Goal: Check status: Check status

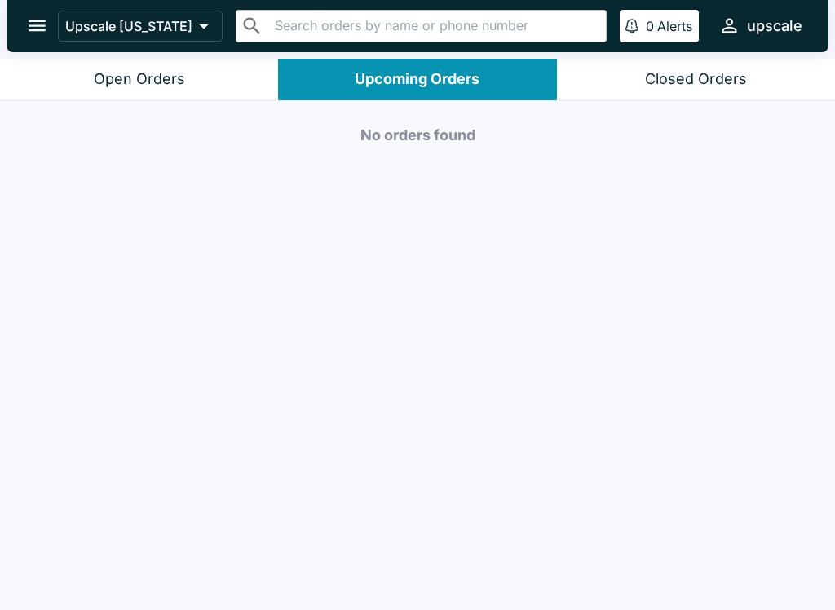
click at [165, 97] on button "Open Orders" at bounding box center [139, 80] width 278 height 42
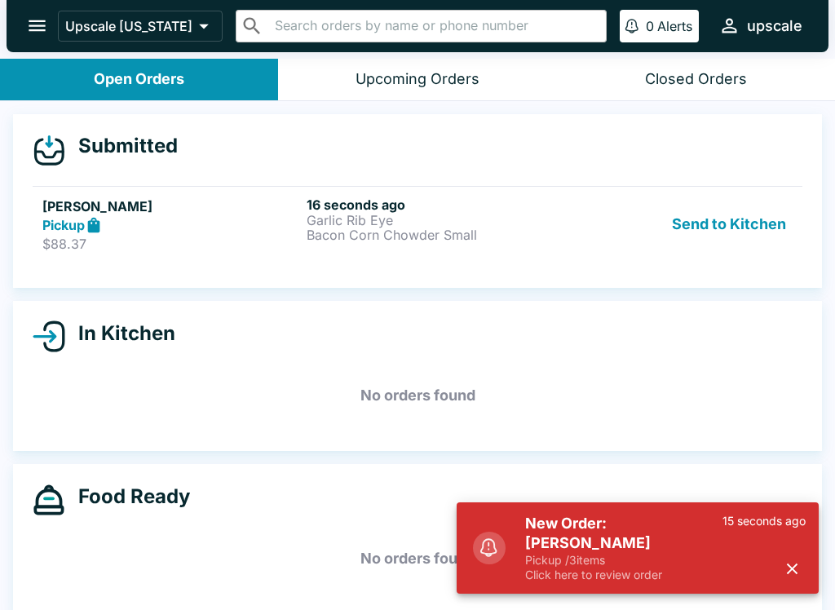
click at [170, 204] on h5 "[PERSON_NAME]" at bounding box center [171, 206] width 258 height 20
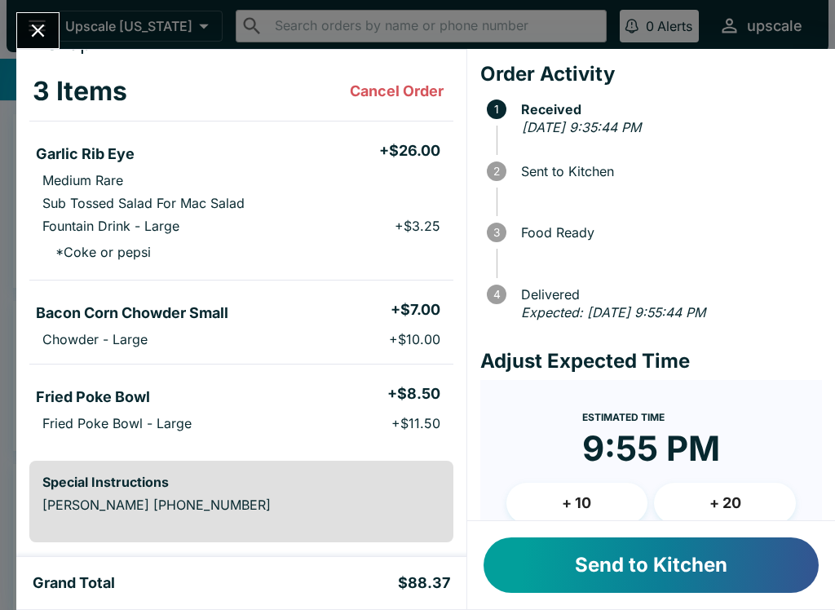
scroll to position [70, 0]
click at [579, 575] on button "Send to Kitchen" at bounding box center [650, 564] width 335 height 55
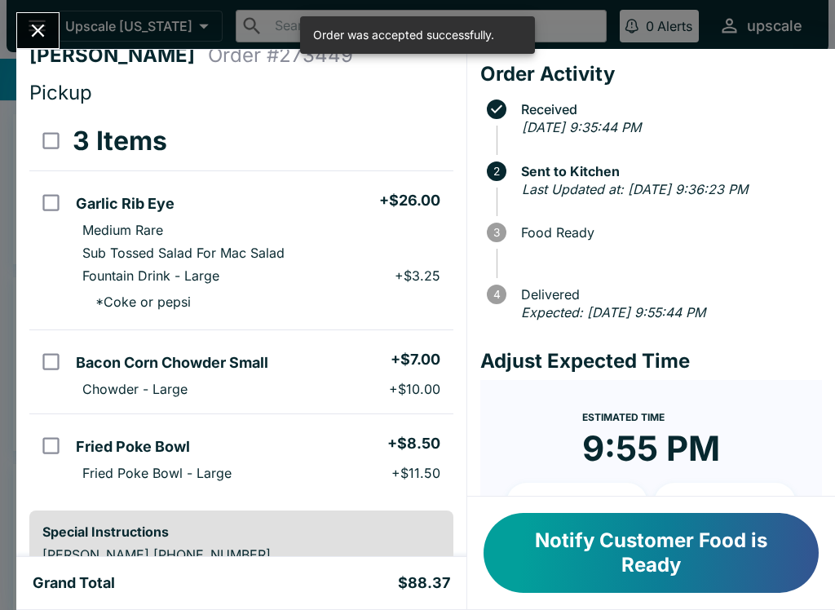
scroll to position [26, 0]
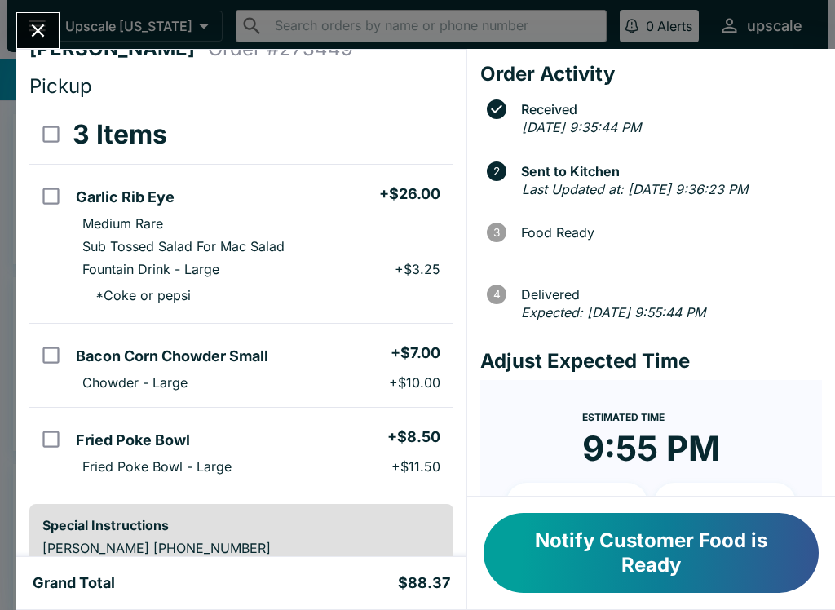
click at [36, 38] on icon "Close" at bounding box center [38, 31] width 22 height 22
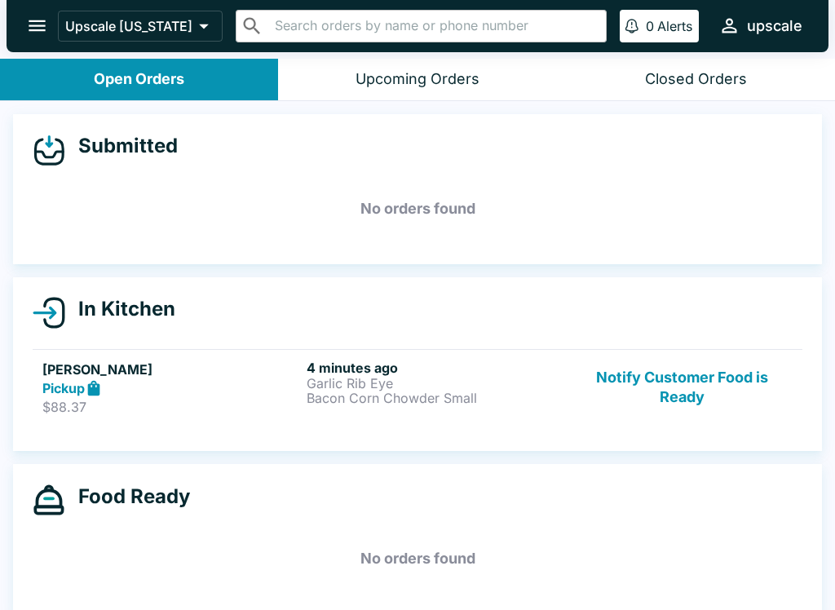
click at [289, 392] on div "Pickup" at bounding box center [171, 388] width 258 height 19
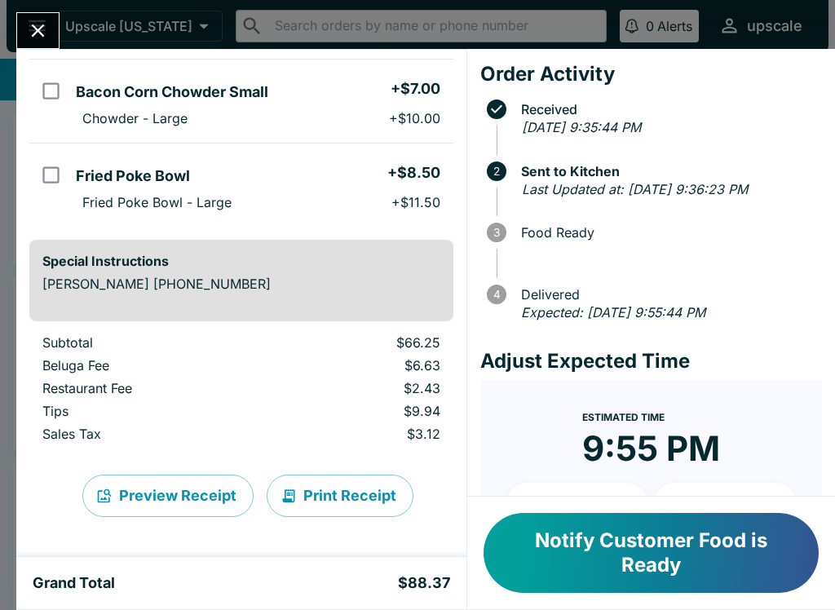
scroll to position [290, 0]
click at [355, 481] on button "Print Receipt" at bounding box center [340, 495] width 147 height 42
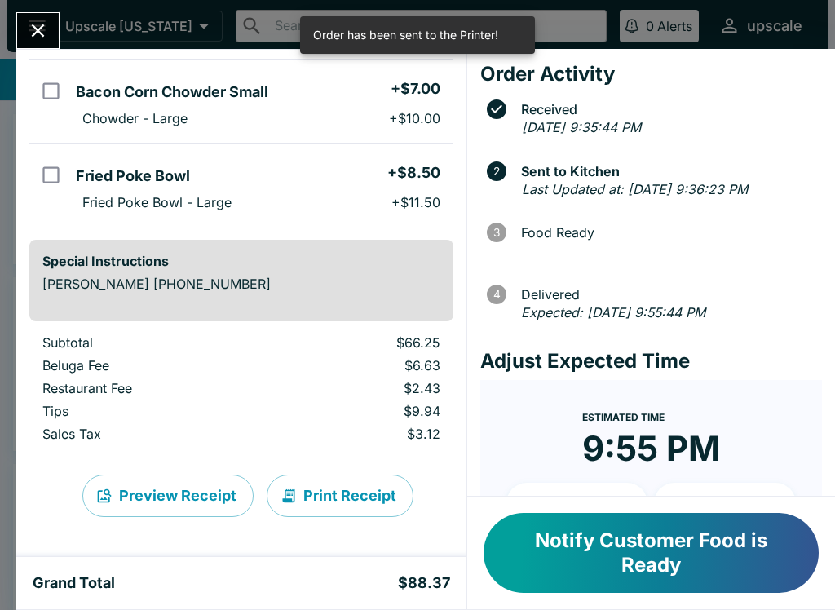
click at [42, 43] on button "Close" at bounding box center [38, 30] width 42 height 35
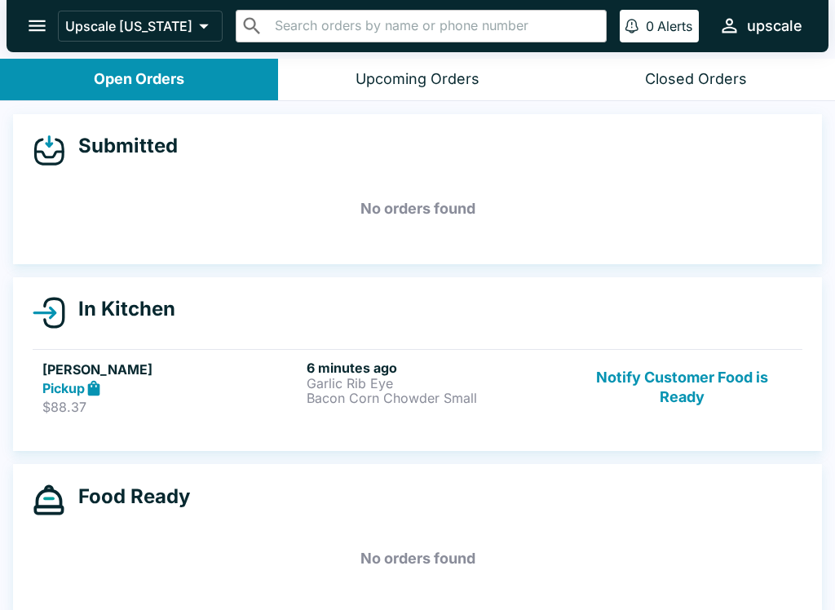
click at [297, 386] on div "Pickup" at bounding box center [171, 388] width 258 height 19
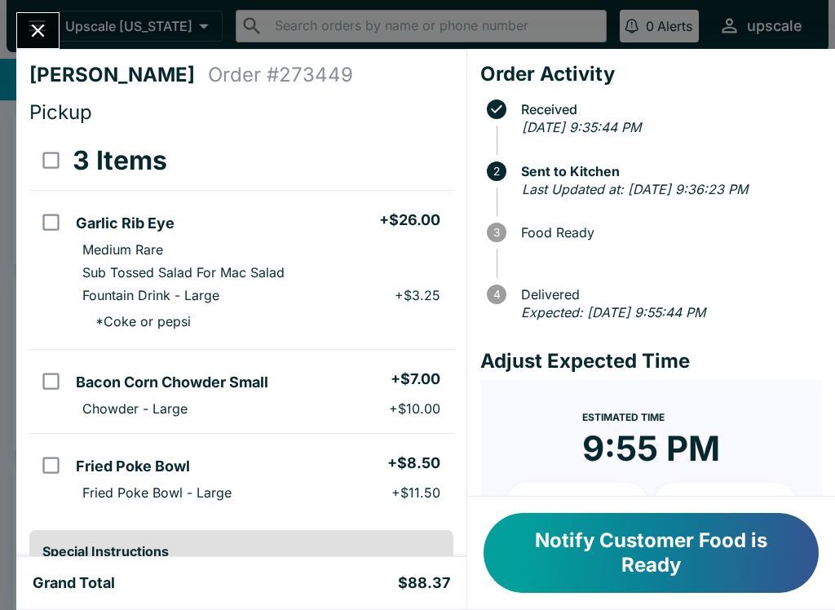
click at [22, 25] on button "Close" at bounding box center [38, 30] width 42 height 35
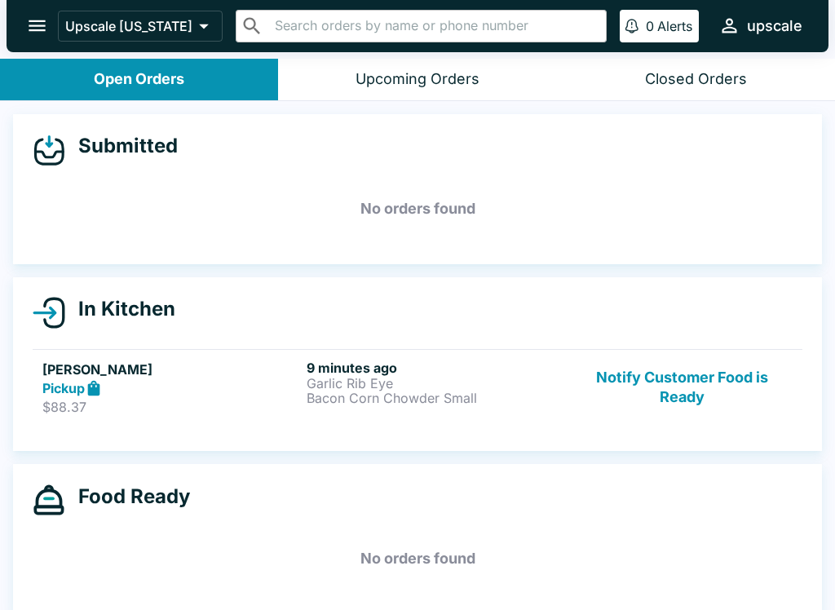
click at [247, 399] on p "$88.37" at bounding box center [171, 407] width 258 height 16
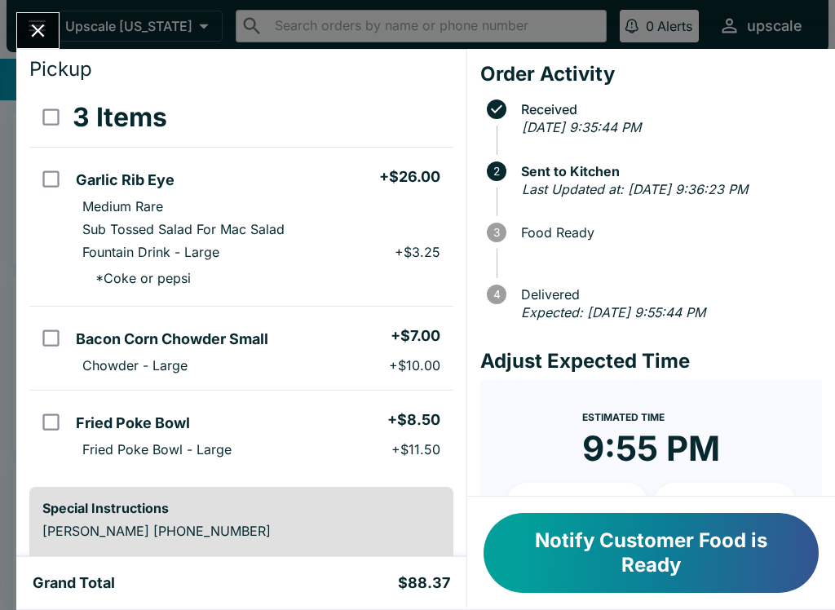
scroll to position [55, 0]
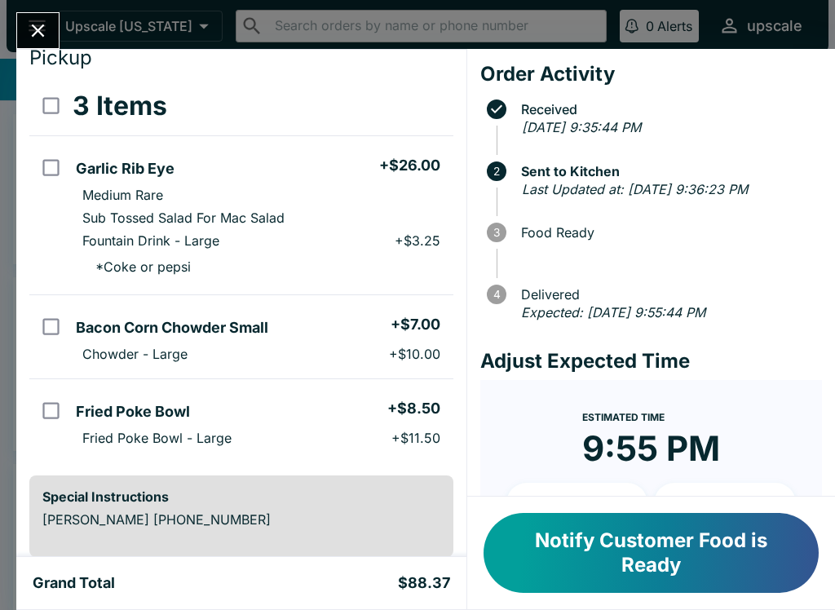
click at [38, 14] on button "Close" at bounding box center [38, 30] width 42 height 35
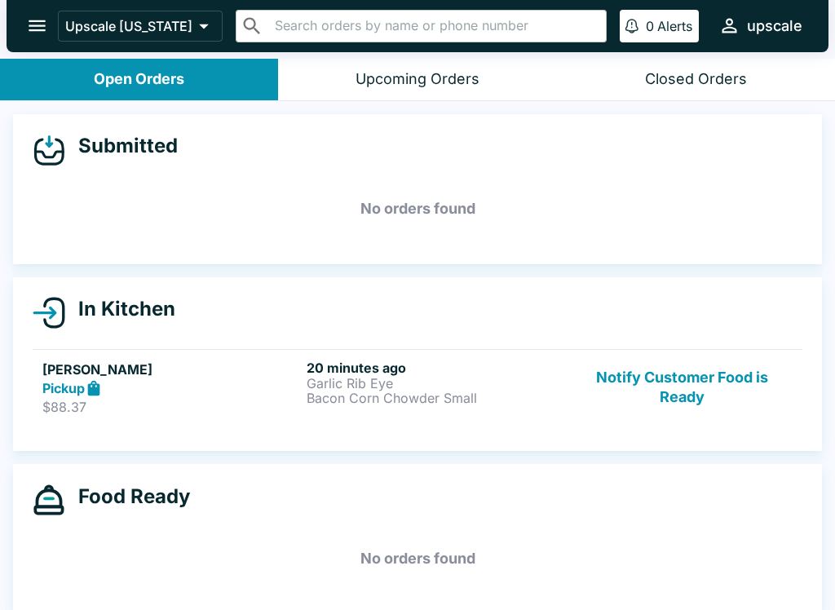
click at [271, 404] on p "$88.37" at bounding box center [171, 407] width 258 height 16
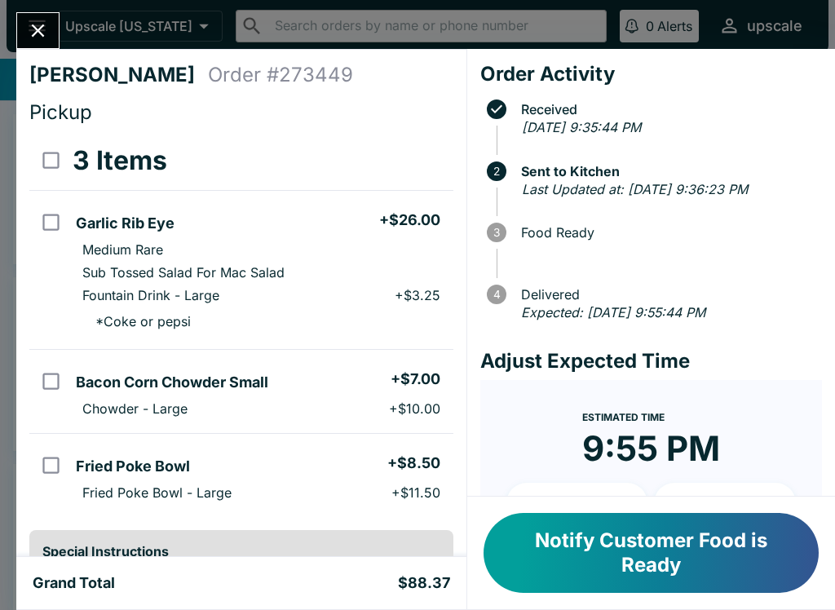
click at [26, 39] on button "Close" at bounding box center [38, 30] width 42 height 35
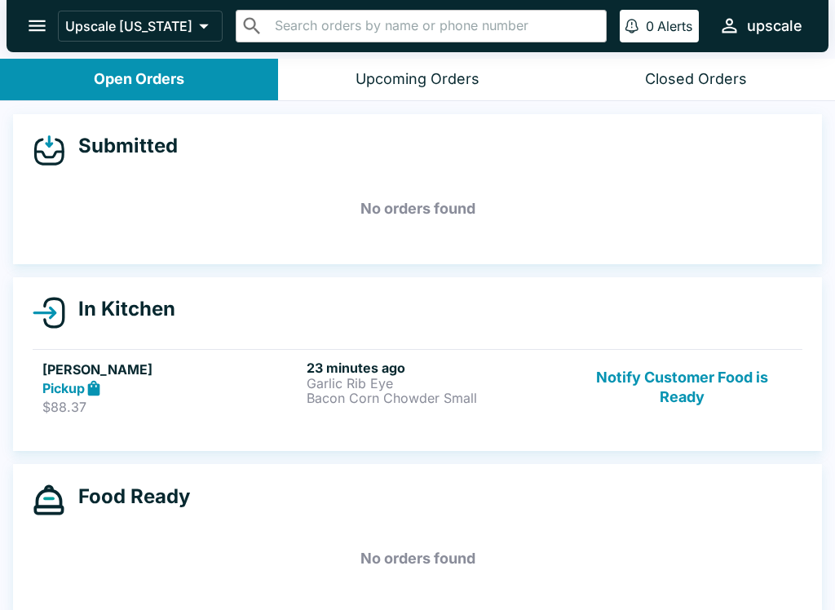
click at [439, 391] on p "Bacon Corn Chowder Small" at bounding box center [436, 398] width 258 height 15
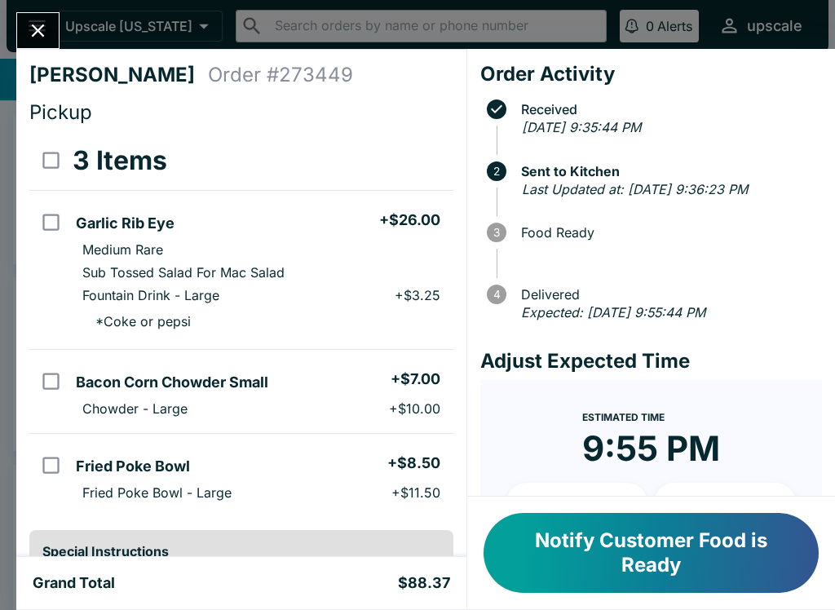
click at [25, 31] on button "Close" at bounding box center [38, 30] width 42 height 35
